Goal: Information Seeking & Learning: Learn about a topic

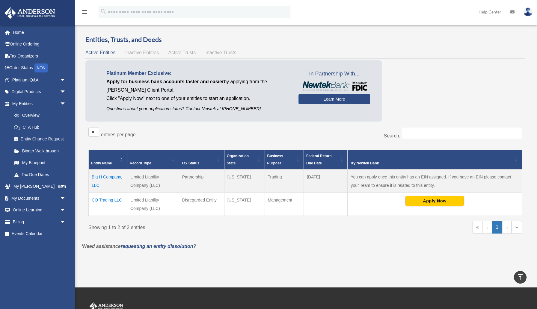
scroll to position [13, 0]
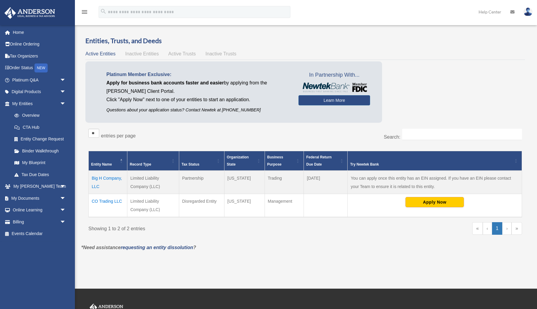
click at [375, 39] on h3 "Entities, Trusts, and Deeds" at bounding box center [305, 40] width 440 height 9
click at [31, 138] on link "Entity Change Request" at bounding box center [41, 139] width 67 height 12
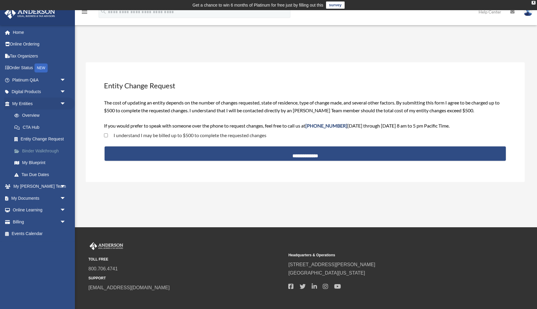
click at [31, 152] on link "Binder Walkthrough" at bounding box center [41, 151] width 67 height 12
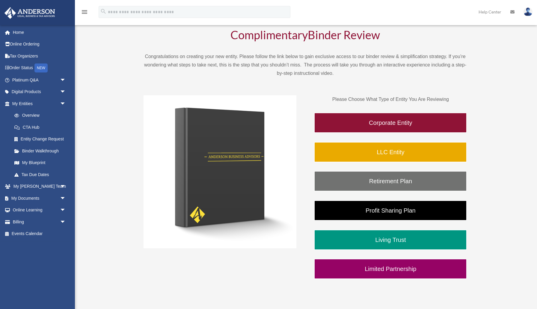
scroll to position [50, 0]
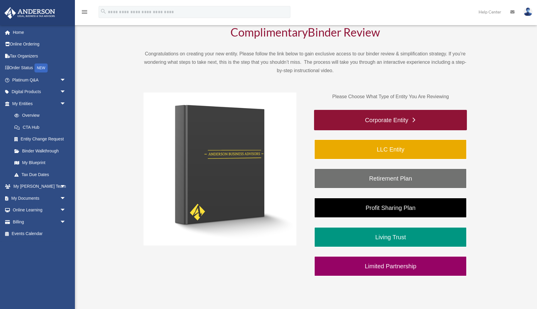
click at [401, 119] on link "Corporate Entity" at bounding box center [390, 120] width 153 height 20
click at [414, 119] on link "Corporate Entity" at bounding box center [390, 120] width 153 height 20
click at [399, 118] on link "Corporate Entity" at bounding box center [390, 120] width 153 height 20
click at [398, 119] on link "Corporate Entity" at bounding box center [390, 120] width 153 height 20
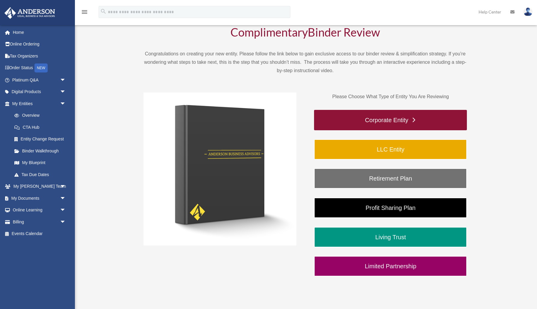
click at [398, 119] on link "Corporate Entity" at bounding box center [390, 120] width 153 height 20
click at [374, 121] on link "Corporate Entity" at bounding box center [390, 120] width 153 height 20
click at [375, 121] on link "Corporate Entity" at bounding box center [390, 120] width 153 height 20
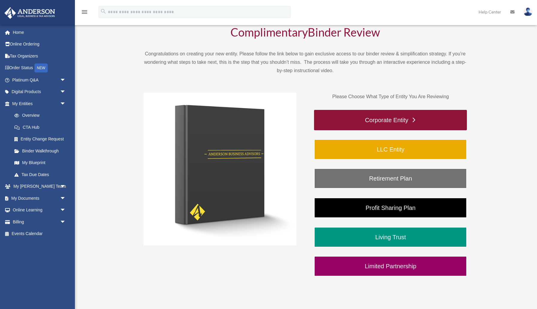
click at [380, 122] on link "Corporate Entity" at bounding box center [390, 120] width 153 height 20
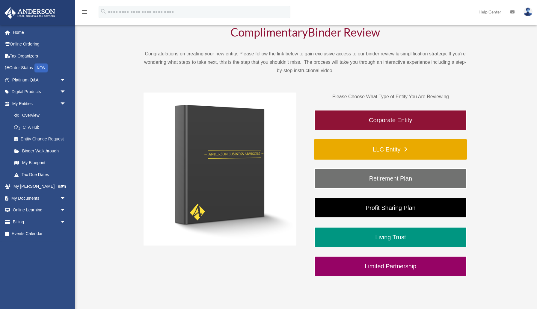
click at [421, 153] on link "LLC Entity" at bounding box center [390, 149] width 153 height 20
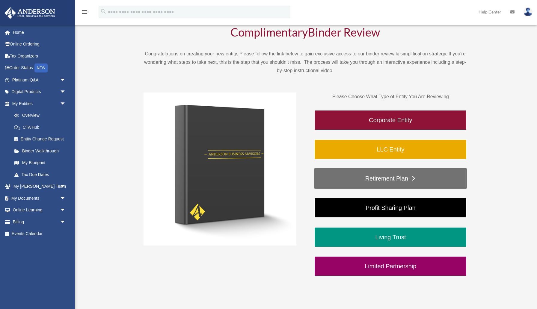
click at [388, 178] on link "Retirement Plan" at bounding box center [390, 179] width 153 height 20
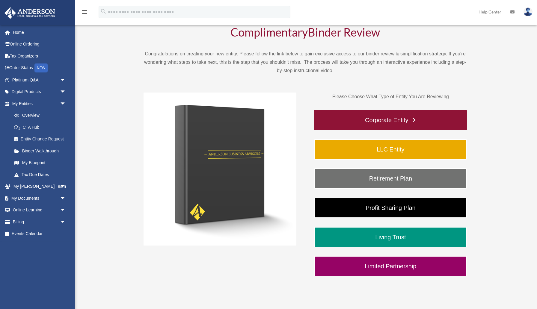
click at [331, 121] on link "Corporate Entity" at bounding box center [390, 120] width 153 height 20
click at [385, 121] on link "Corporate Entity" at bounding box center [390, 120] width 153 height 20
click at [209, 147] on img at bounding box center [220, 169] width 153 height 153
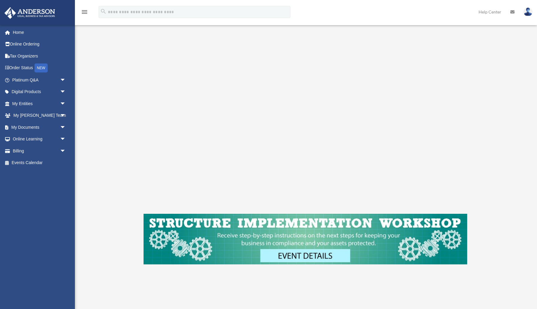
scroll to position [93, 0]
click at [51, 140] on link "Online Learning arrow_drop_down" at bounding box center [39, 139] width 71 height 12
click at [64, 141] on span "arrow_drop_down" at bounding box center [66, 139] width 12 height 12
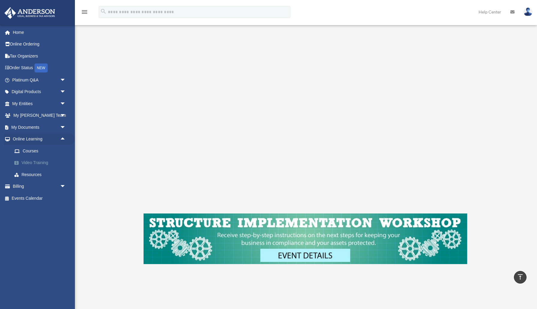
click at [45, 166] on link "Video Training" at bounding box center [41, 163] width 67 height 12
click at [16, 34] on link "Home" at bounding box center [39, 32] width 71 height 12
click at [16, 35] on link "Home" at bounding box center [39, 32] width 71 height 12
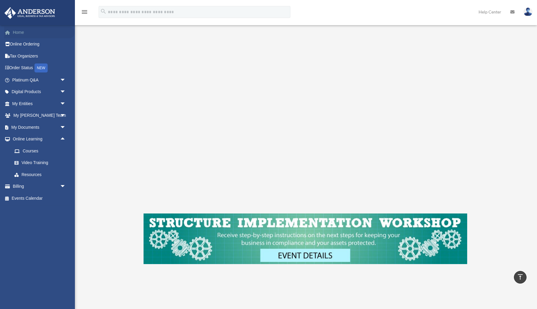
click at [18, 34] on link "Home" at bounding box center [39, 32] width 71 height 12
click at [7, 49] on link "Online Ordering" at bounding box center [39, 44] width 71 height 12
click at [9, 58] on link "Tax Organizers" at bounding box center [39, 56] width 71 height 12
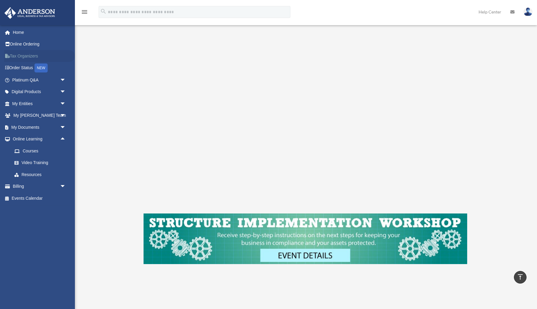
click at [9, 58] on link "Tax Organizers" at bounding box center [39, 56] width 71 height 12
click at [16, 67] on link "Order Status NEW" at bounding box center [39, 68] width 71 height 12
click at [22, 80] on link "Platinum Q&A arrow_drop_down" at bounding box center [39, 80] width 71 height 12
click at [61, 81] on span "arrow_drop_down" at bounding box center [66, 80] width 12 height 12
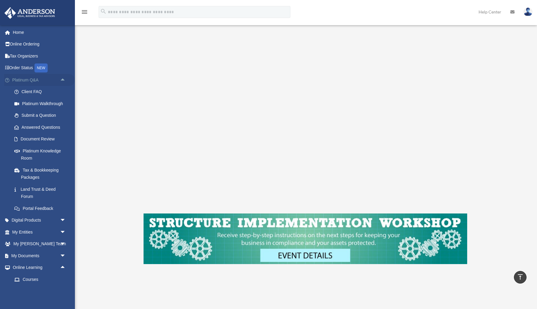
click at [61, 81] on span "arrow_drop_up" at bounding box center [66, 80] width 12 height 12
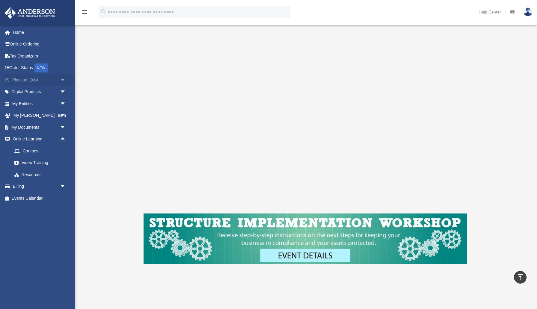
click at [61, 81] on span "arrow_drop_down" at bounding box center [66, 80] width 12 height 12
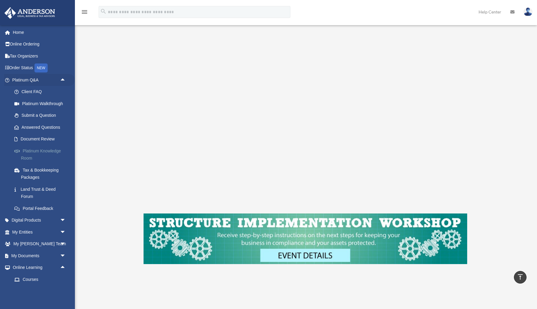
click at [55, 152] on link "Platinum Knowledge Room" at bounding box center [41, 154] width 67 height 19
click at [31, 151] on link "Platinum Knowledge Room" at bounding box center [41, 154] width 67 height 19
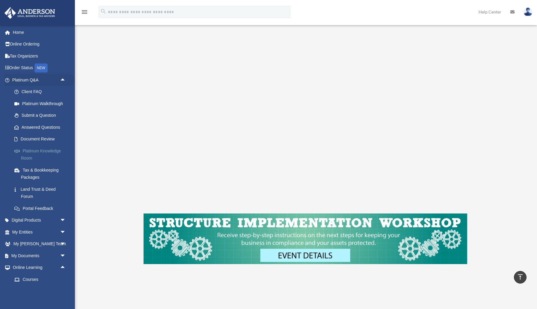
click at [22, 154] on link "Platinum Knowledge Room" at bounding box center [41, 154] width 67 height 19
click at [18, 151] on span at bounding box center [20, 151] width 5 height 4
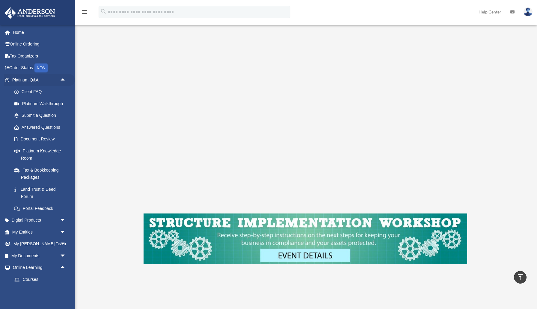
click at [0, 152] on li "Platinum Q&A arrow_drop_up Client FAQ Platinum Walkthrough Submit a Question An…" at bounding box center [37, 144] width 75 height 141
click at [26, 152] on link "Platinum Knowledge Room" at bounding box center [41, 154] width 67 height 19
click at [45, 152] on link "Platinum Knowledge Room" at bounding box center [41, 154] width 67 height 19
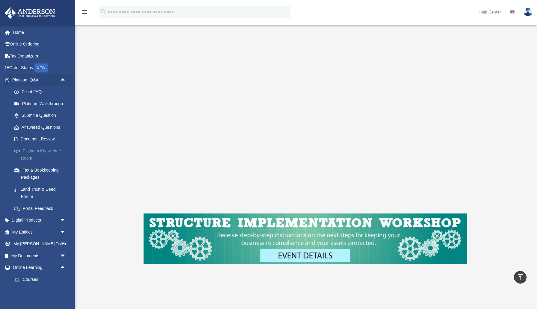
click at [45, 152] on link "Platinum Knowledge Room" at bounding box center [41, 154] width 67 height 19
click at [29, 156] on link "Platinum Knowledge Room" at bounding box center [41, 154] width 67 height 19
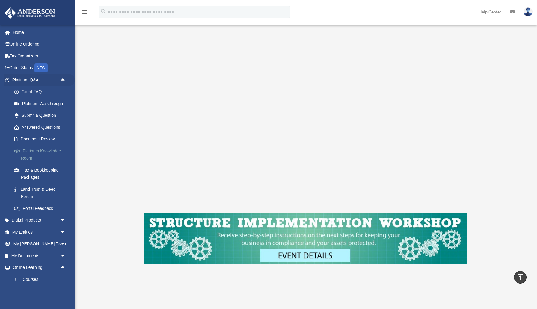
click at [29, 156] on link "Platinum Knowledge Room" at bounding box center [41, 154] width 67 height 19
click at [28, 156] on link "Platinum Knowledge Room" at bounding box center [41, 154] width 67 height 19
click at [18, 152] on span at bounding box center [20, 151] width 5 height 4
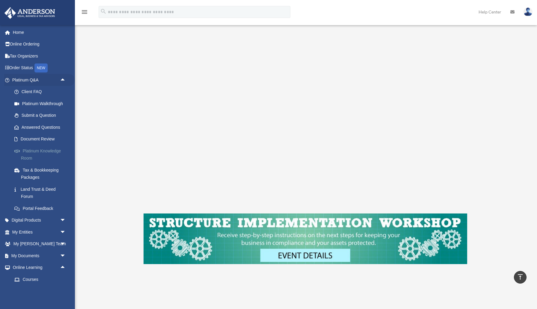
click at [25, 152] on link "Platinum Knowledge Room" at bounding box center [41, 154] width 67 height 19
click at [12, 154] on link "Platinum Knowledge Room" at bounding box center [41, 154] width 67 height 19
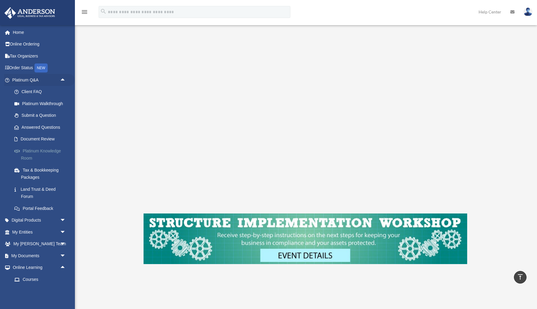
click at [12, 154] on link "Platinum Knowledge Room" at bounding box center [41, 154] width 67 height 19
click at [23, 150] on link "Platinum Knowledge Room" at bounding box center [41, 154] width 67 height 19
click at [24, 154] on link "Platinum Knowledge Room" at bounding box center [41, 154] width 67 height 19
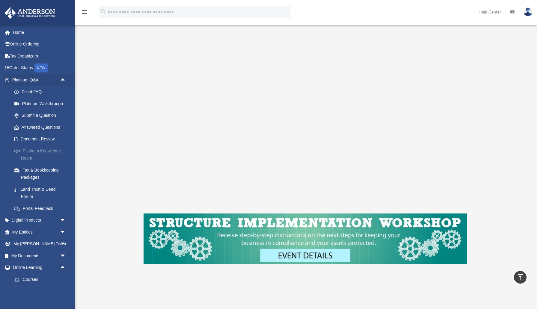
click at [24, 153] on link "Platinum Knowledge Room" at bounding box center [41, 154] width 67 height 19
click at [28, 151] on link "Platinum Knowledge Room" at bounding box center [41, 154] width 67 height 19
click at [26, 155] on link "Platinum Knowledge Room" at bounding box center [41, 154] width 67 height 19
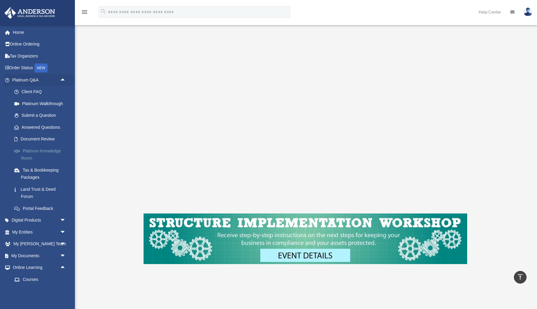
click at [18, 153] on span at bounding box center [20, 151] width 5 height 4
click at [27, 159] on link "Platinum Knowledge Room" at bounding box center [41, 154] width 67 height 19
click at [19, 152] on span at bounding box center [20, 151] width 5 height 4
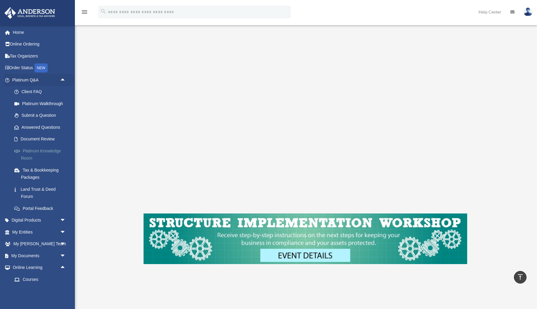
click at [18, 149] on span at bounding box center [20, 151] width 5 height 4
click at [18, 155] on link "Platinum Knowledge Room" at bounding box center [41, 154] width 67 height 19
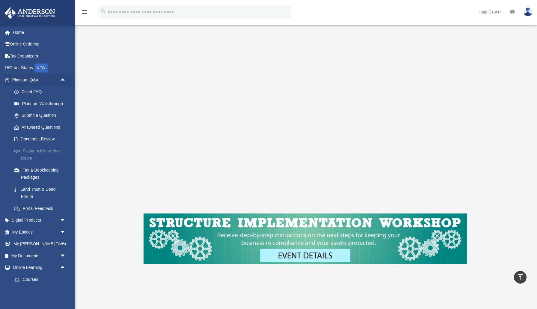
click at [18, 155] on link "Platinum Knowledge Room" at bounding box center [41, 154] width 67 height 19
click at [19, 150] on span at bounding box center [20, 151] width 5 height 4
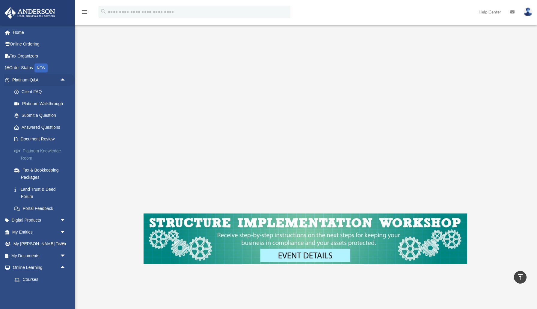
click at [23, 149] on link "Platinum Knowledge Room" at bounding box center [41, 154] width 67 height 19
click at [35, 146] on link "Platinum Knowledge Room" at bounding box center [41, 154] width 67 height 19
click at [29, 154] on link "Platinum Knowledge Room" at bounding box center [41, 154] width 67 height 19
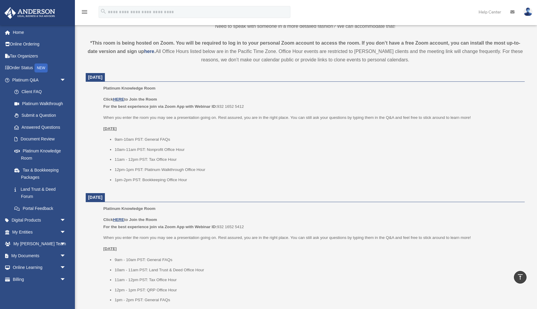
scroll to position [200, 0]
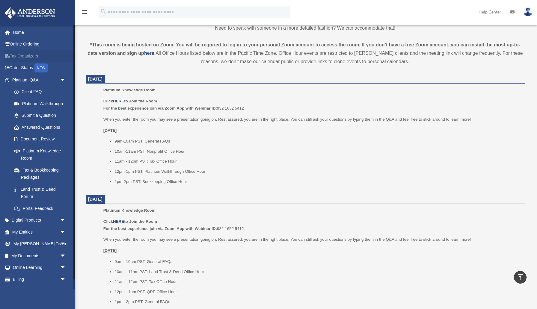
click at [33, 57] on link "Tax Organizers" at bounding box center [39, 56] width 71 height 12
click at [14, 56] on link "Tax Organizers" at bounding box center [39, 56] width 71 height 12
click at [18, 58] on link "Tax Organizers" at bounding box center [39, 56] width 71 height 12
click at [0, 59] on li "Tax Organizers" at bounding box center [37, 56] width 75 height 12
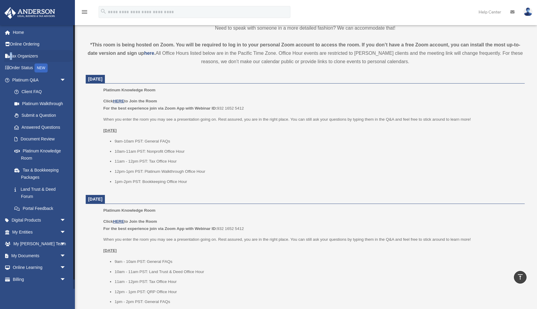
click at [0, 60] on li "Tax Organizers" at bounding box center [37, 56] width 75 height 12
